Goal: Task Accomplishment & Management: Use online tool/utility

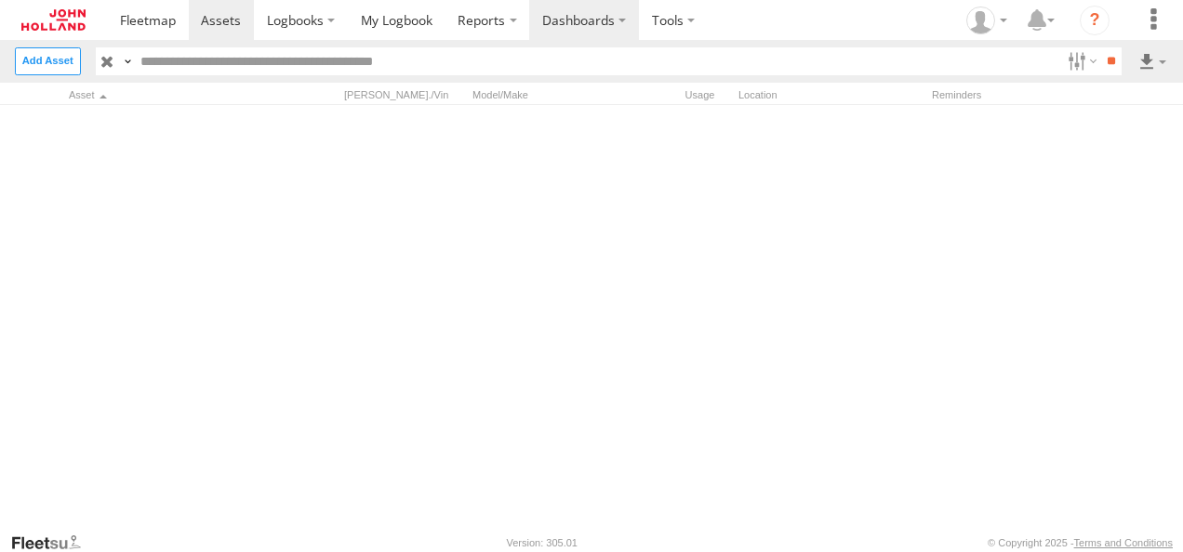
scroll to position [3161, 0]
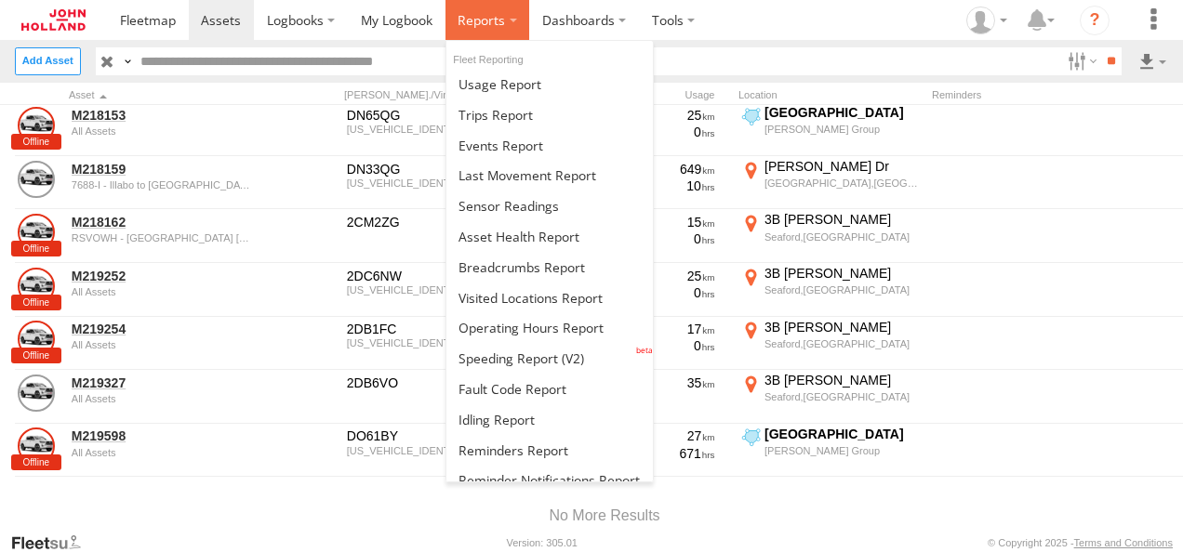
click at [495, 18] on span at bounding box center [480, 20] width 47 height 18
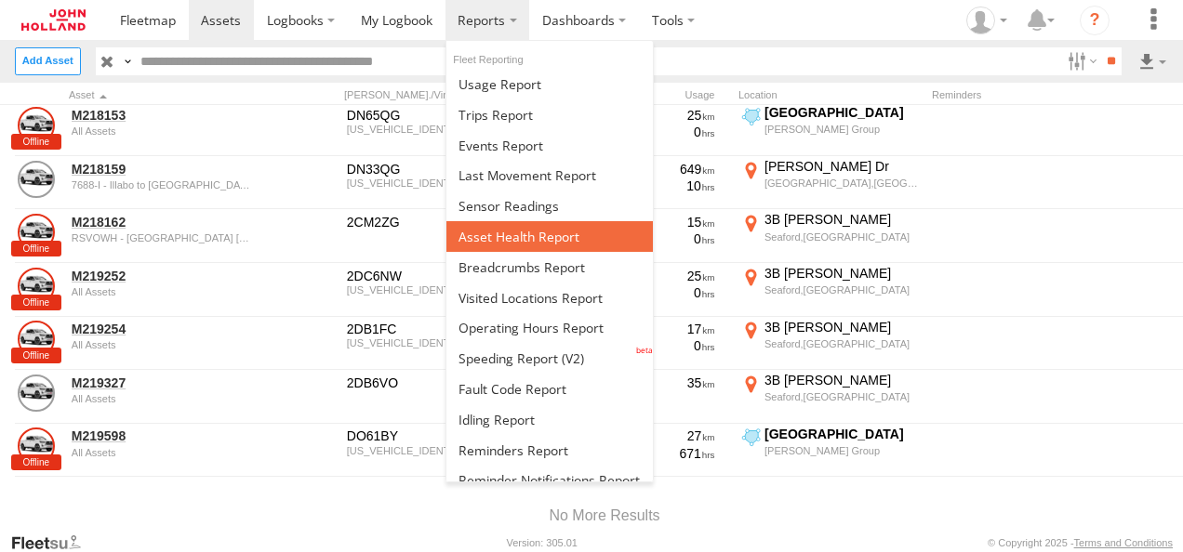
click at [532, 231] on span at bounding box center [518, 237] width 121 height 18
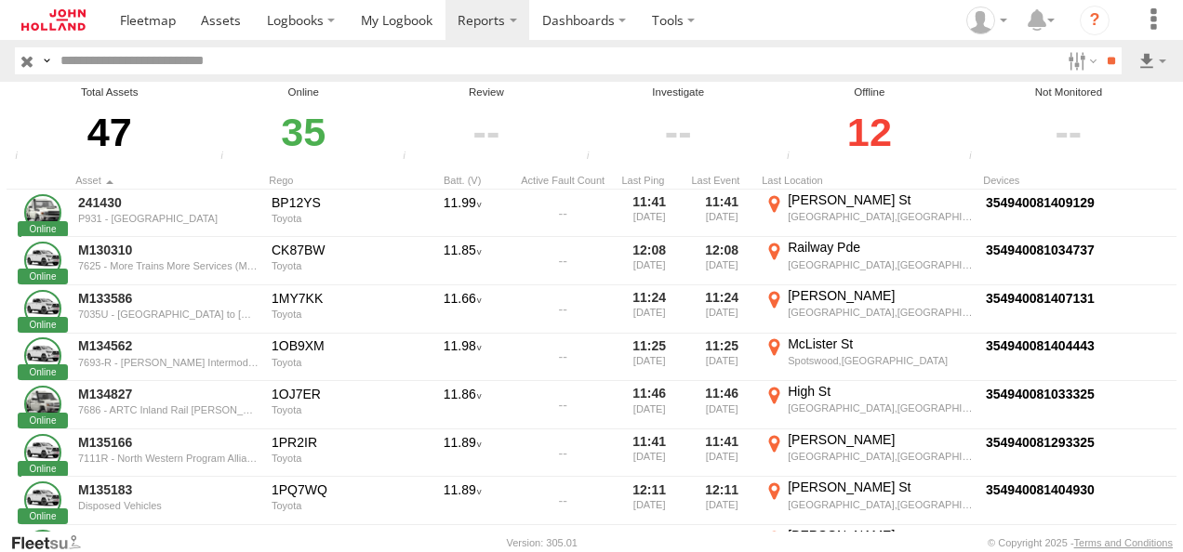
click at [0, 0] on span at bounding box center [0, 0] width 0 height 0
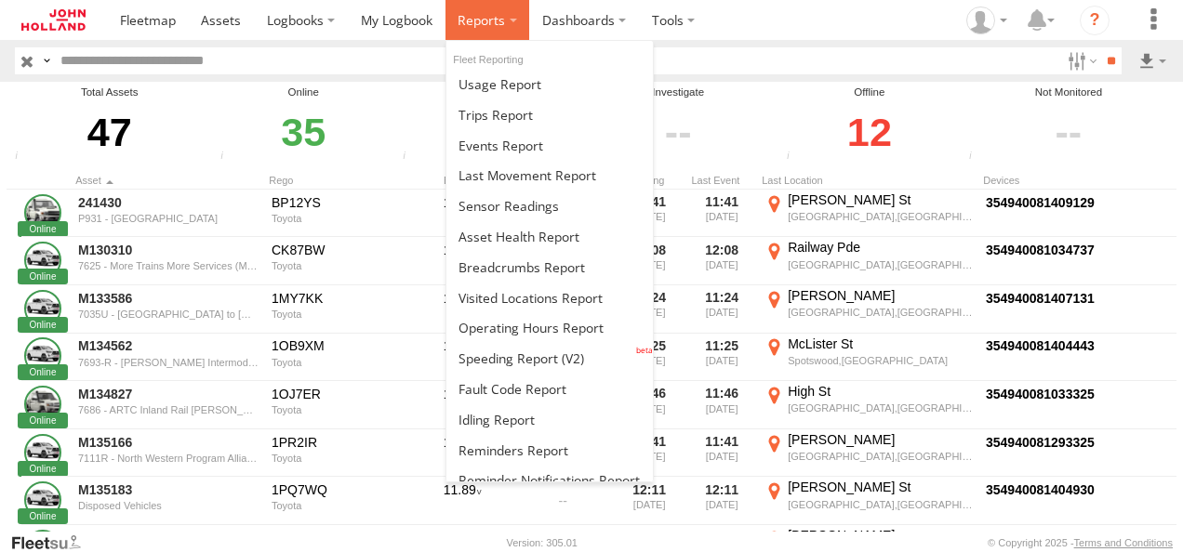
click at [502, 24] on span at bounding box center [480, 20] width 47 height 18
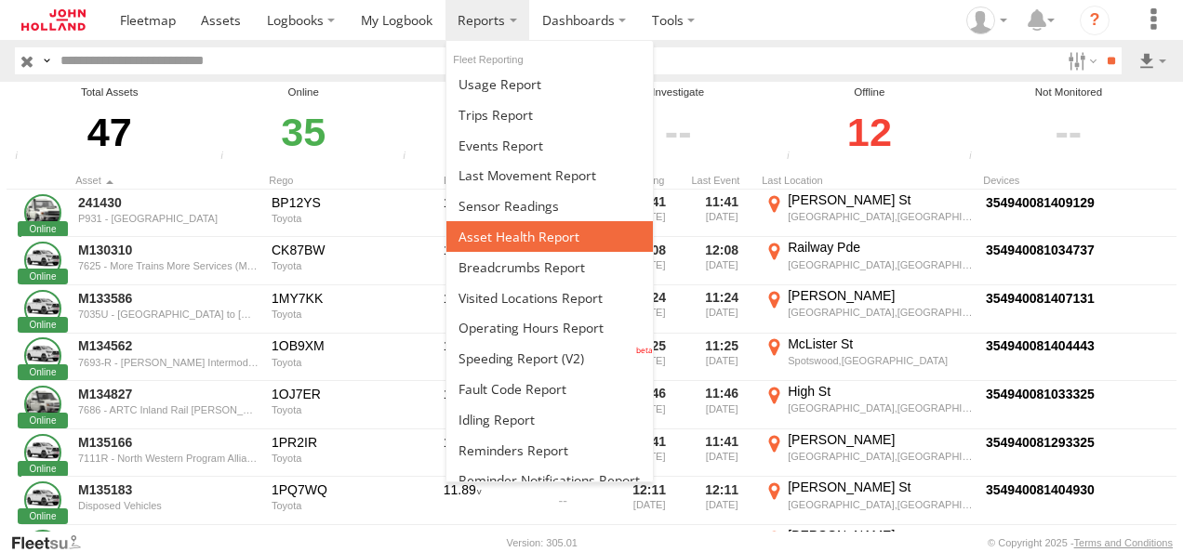
click at [517, 236] on span at bounding box center [518, 237] width 121 height 18
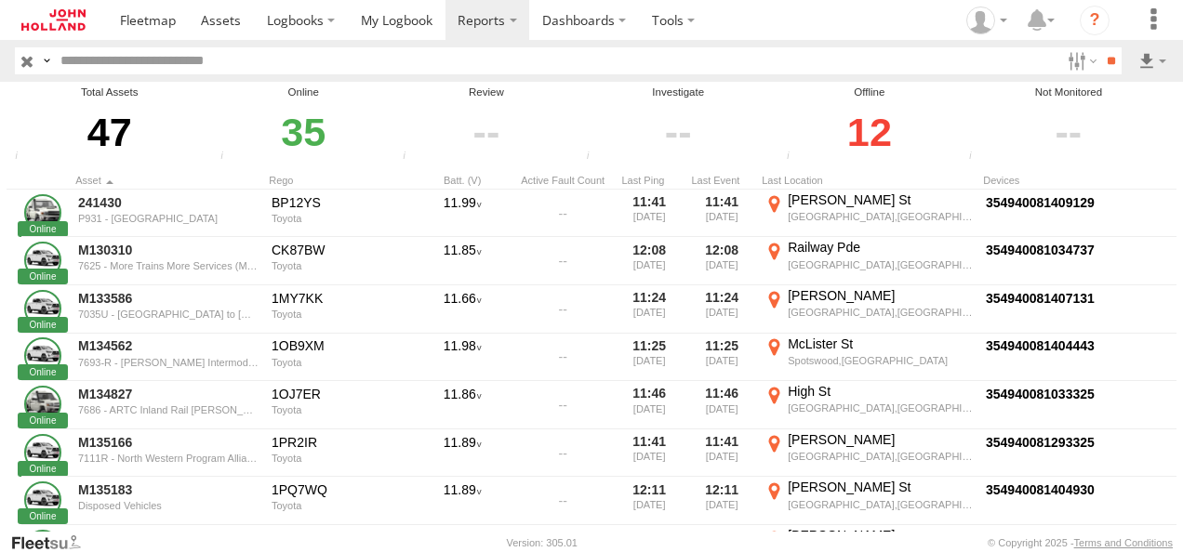
click at [0, 0] on span at bounding box center [0, 0] width 0 height 0
click at [1102, 59] on input "**" at bounding box center [1110, 60] width 21 height 27
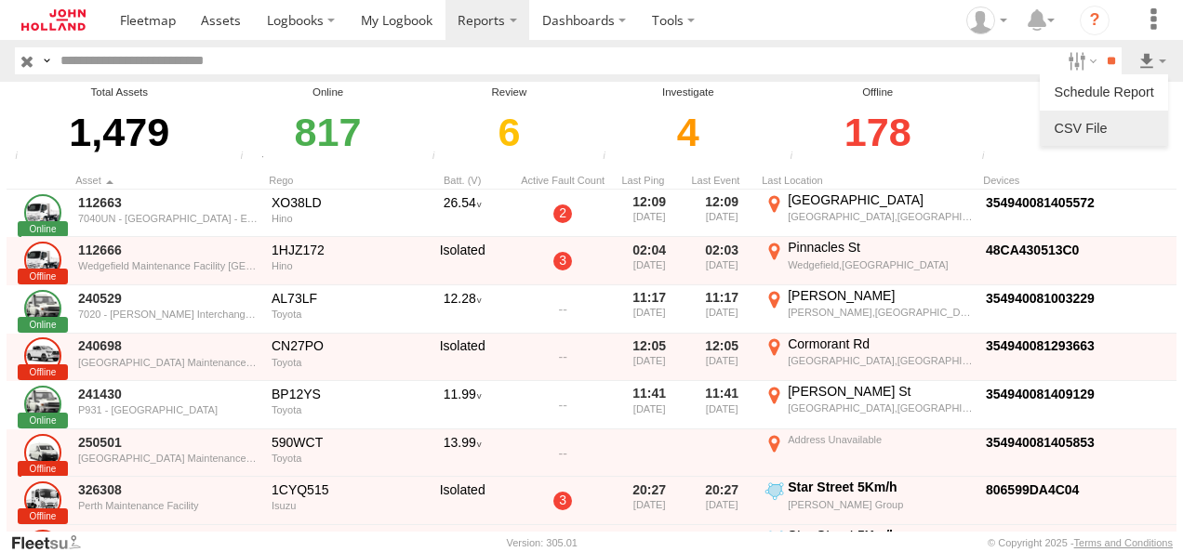
click at [1119, 120] on link at bounding box center [1103, 128] width 113 height 28
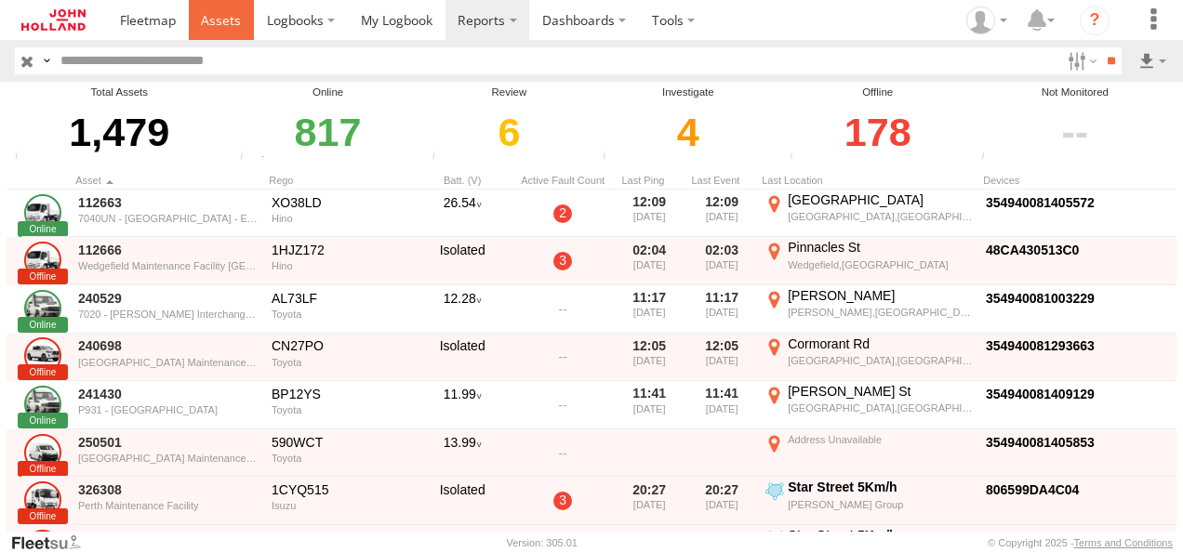
drag, startPoint x: 220, startPoint y: 21, endPoint x: 219, endPoint y: 32, distance: 10.3
click at [220, 21] on span at bounding box center [221, 20] width 40 height 18
